Goal: Task Accomplishment & Management: Manage account settings

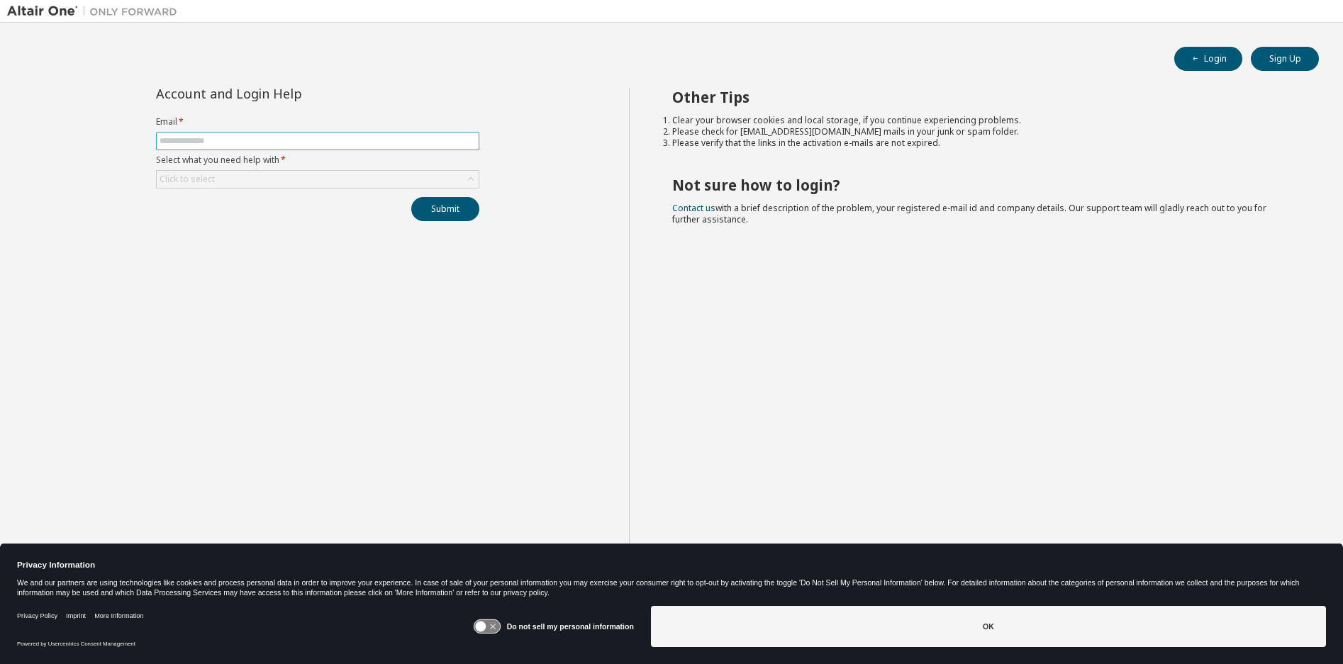
click at [242, 139] on input "text" at bounding box center [318, 140] width 316 height 11
type input "**********"
click at [438, 208] on button "Submit" at bounding box center [445, 209] width 68 height 24
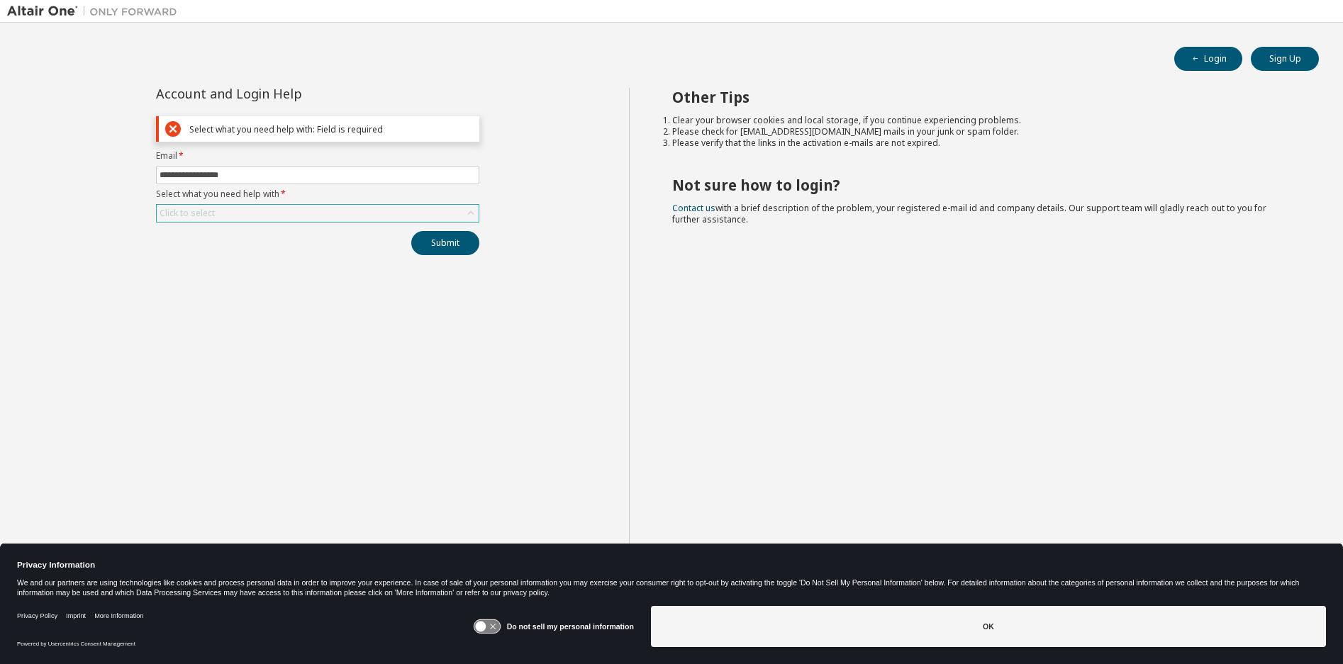
click at [218, 208] on div "Click to select" at bounding box center [318, 213] width 322 height 17
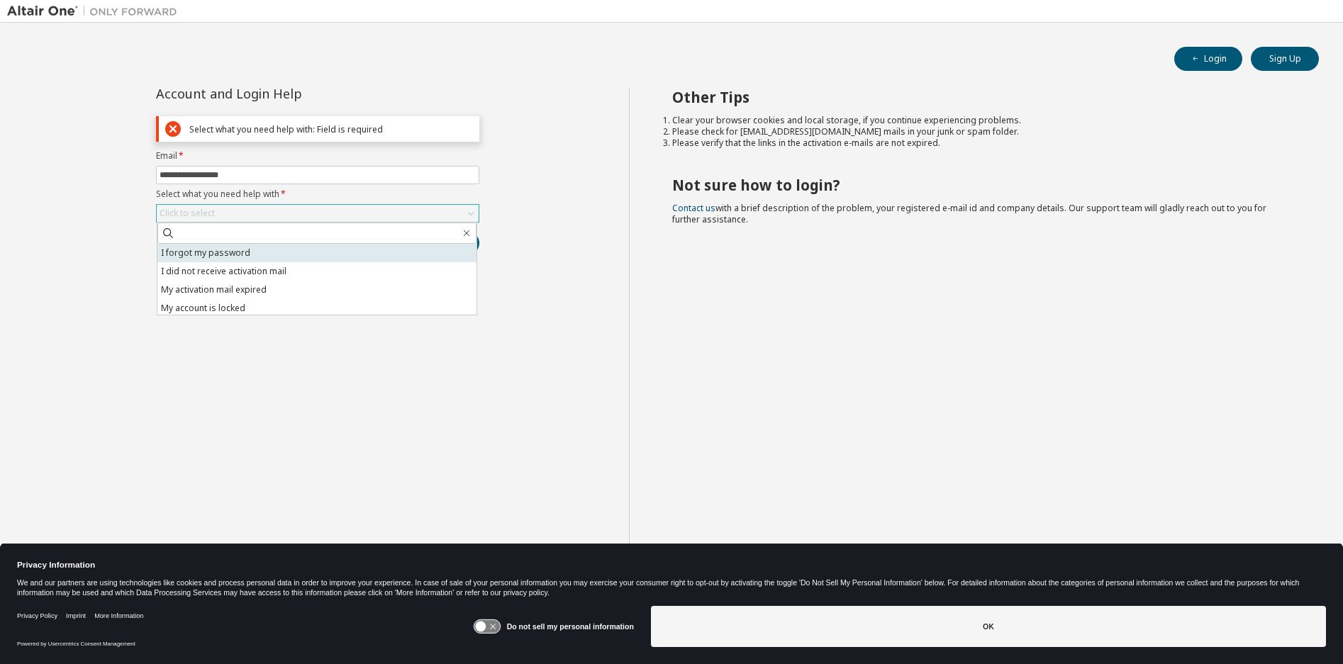
click at [228, 253] on li "I forgot my password" at bounding box center [316, 253] width 319 height 18
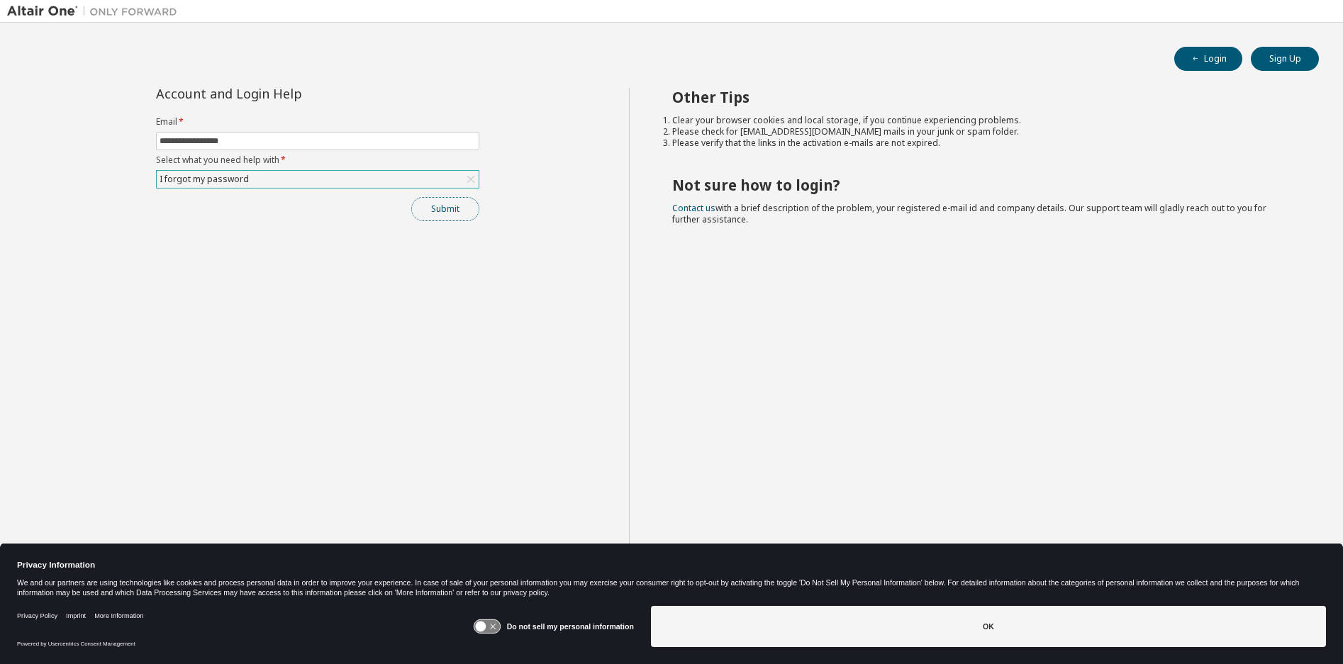
click at [439, 201] on button "Submit" at bounding box center [445, 209] width 68 height 24
